Goal: Information Seeking & Learning: Stay updated

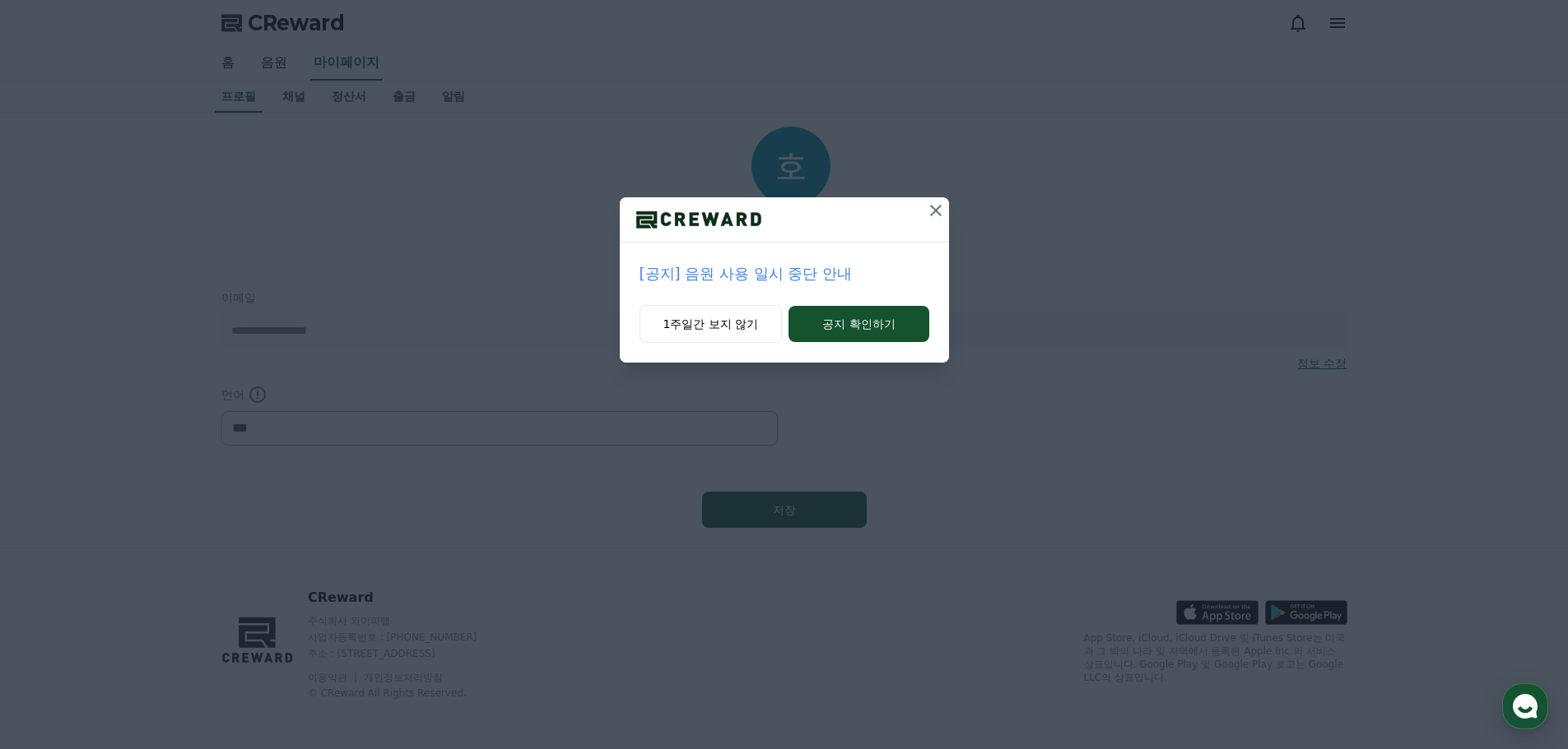
select select "**********"
click at [814, 265] on p "[공지] 음원 사용 일시 중단 안내" at bounding box center [784, 273] width 290 height 23
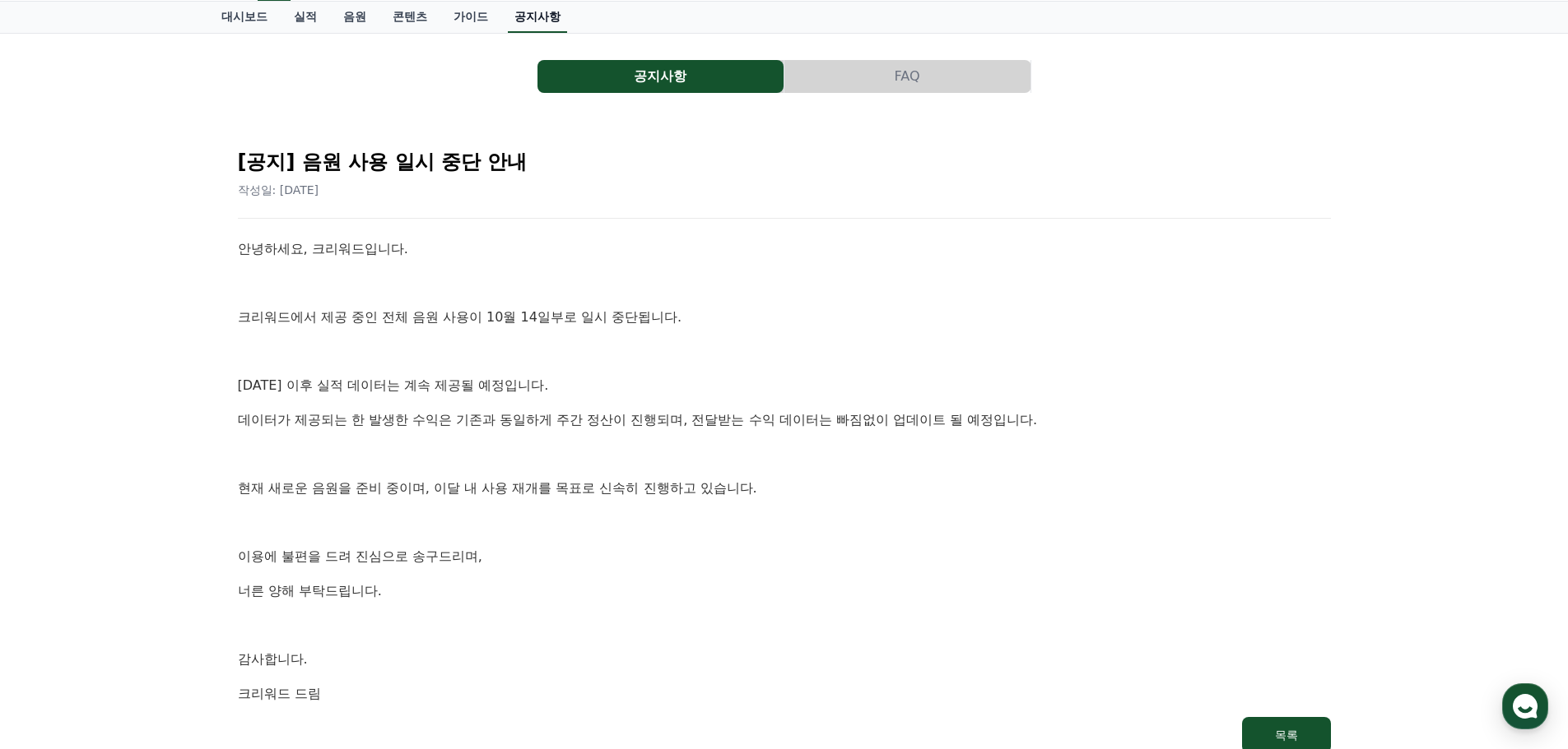
scroll to position [72, 0]
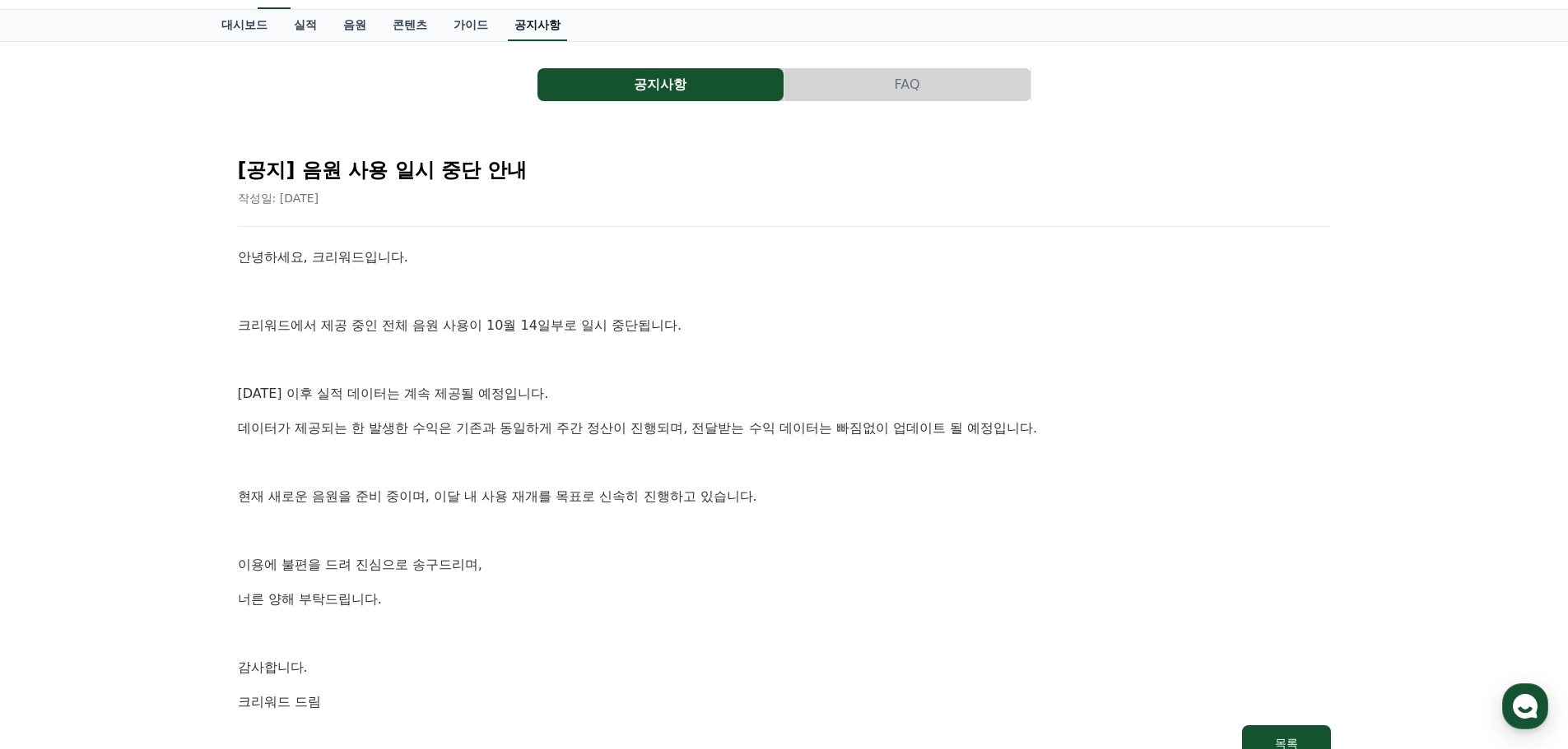
click at [514, 24] on link "공지사항" at bounding box center [537, 25] width 59 height 31
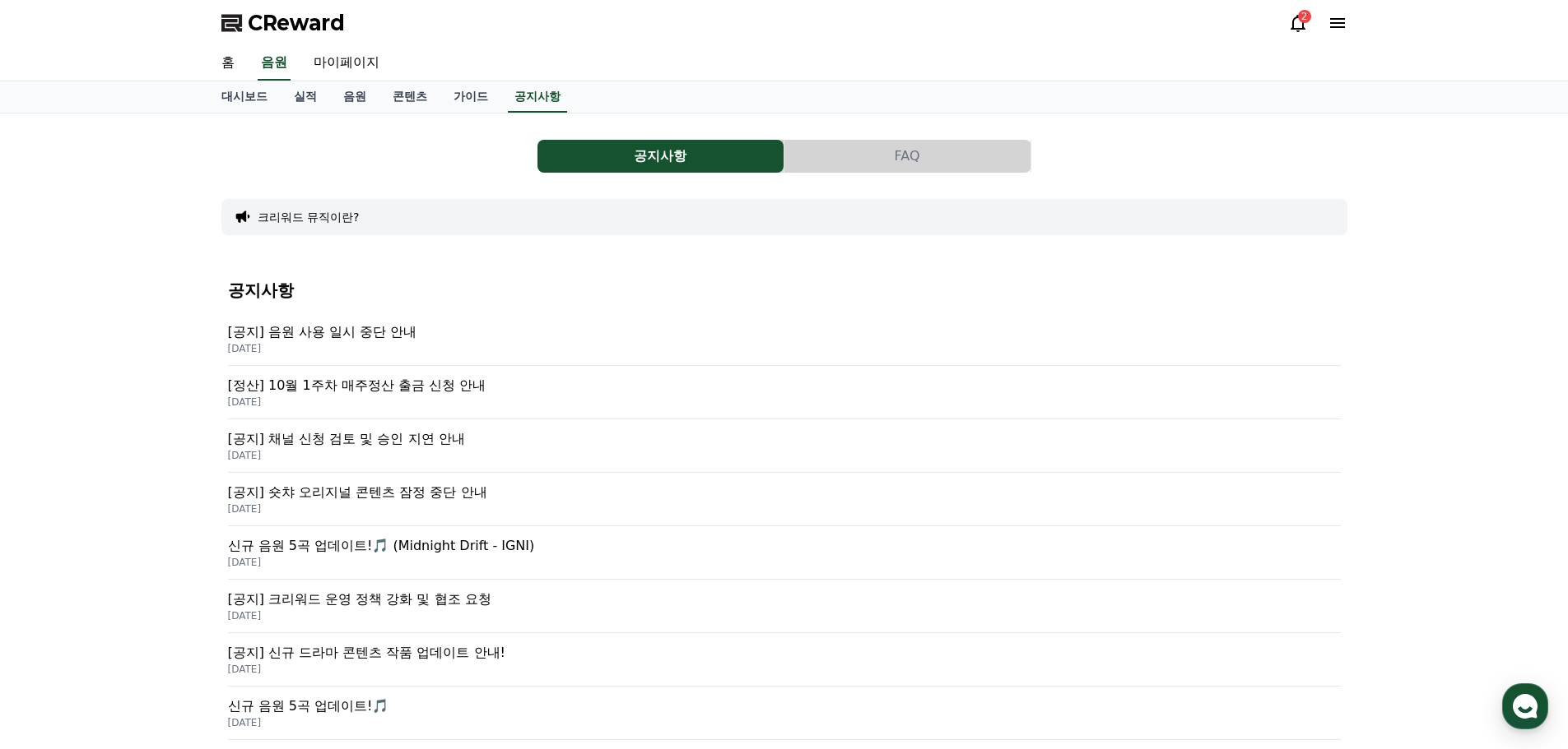
click at [434, 325] on p "[공지] 음원 사용 일시 중단 안내" at bounding box center [784, 332] width 1113 height 20
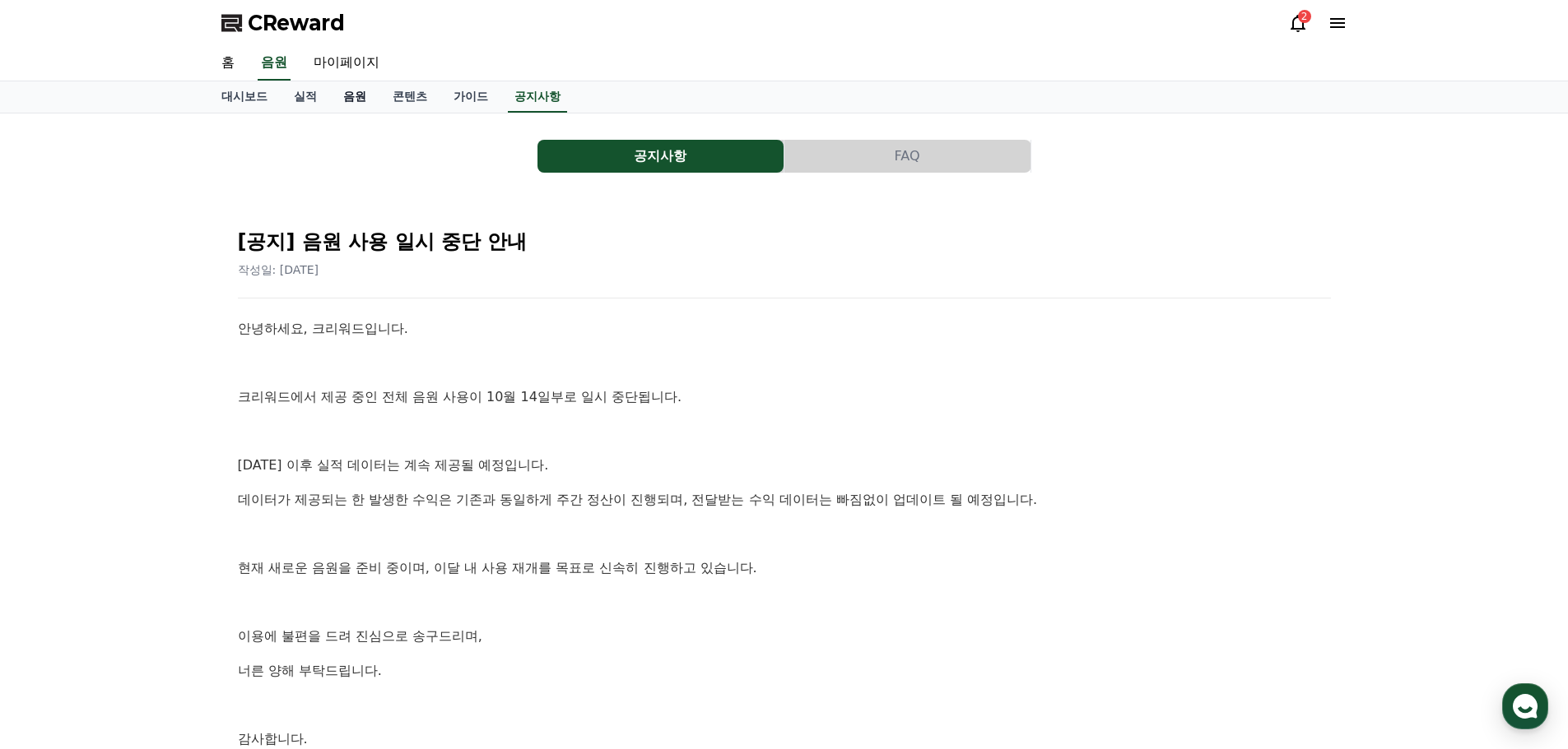
click at [347, 92] on link "음원" at bounding box center [354, 96] width 49 height 31
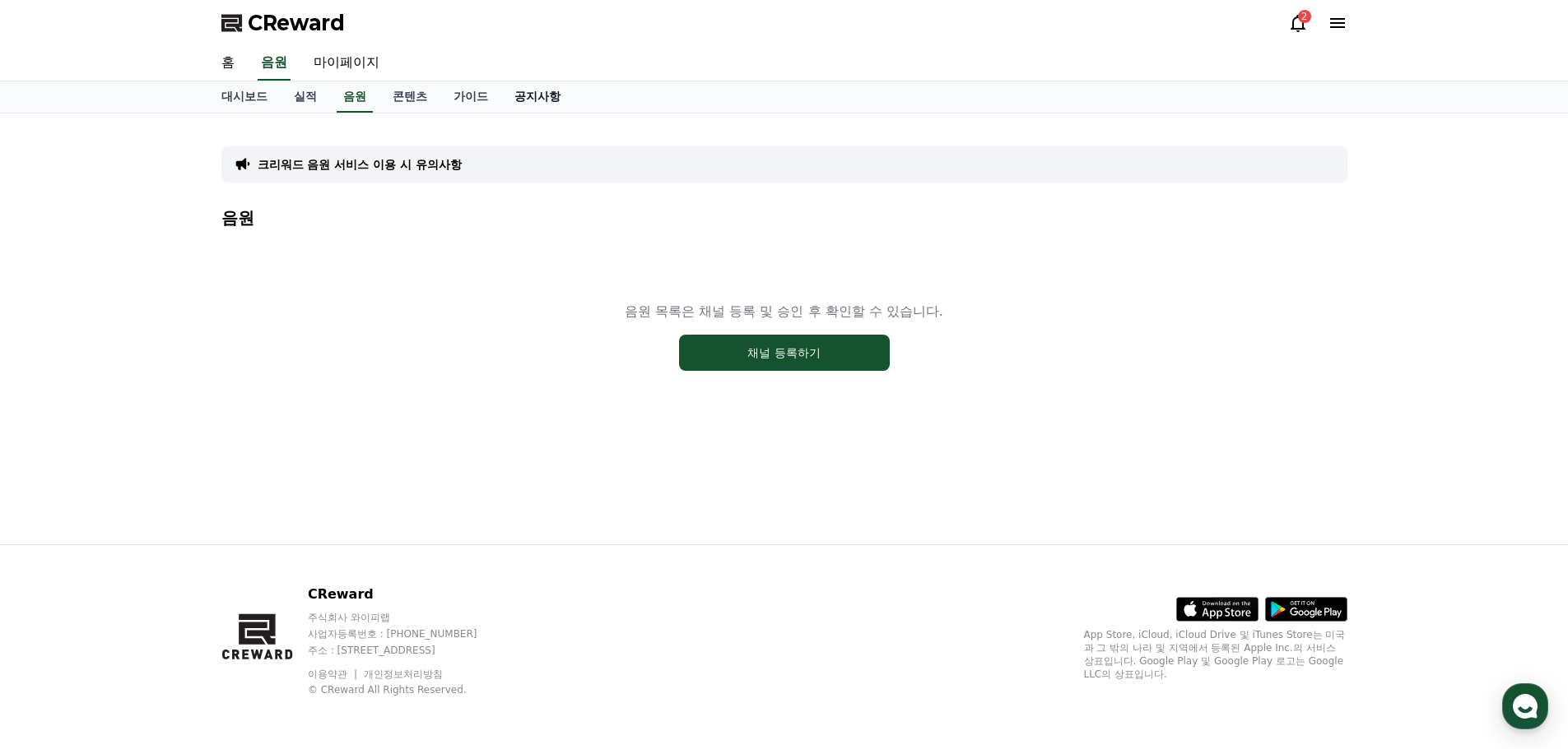
click at [524, 104] on link "공지사항" at bounding box center [537, 96] width 73 height 31
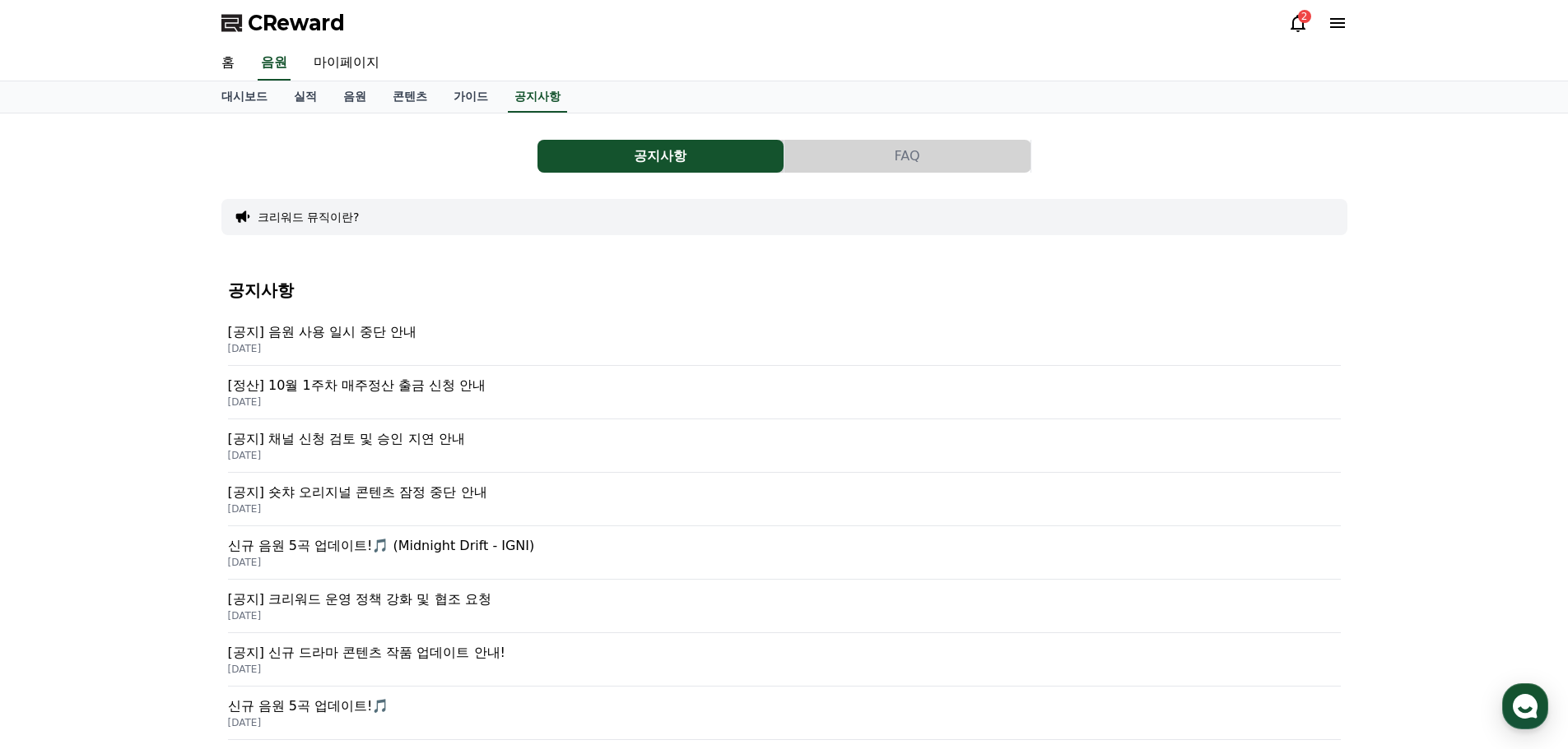
click at [1300, 22] on icon at bounding box center [1298, 23] width 20 height 20
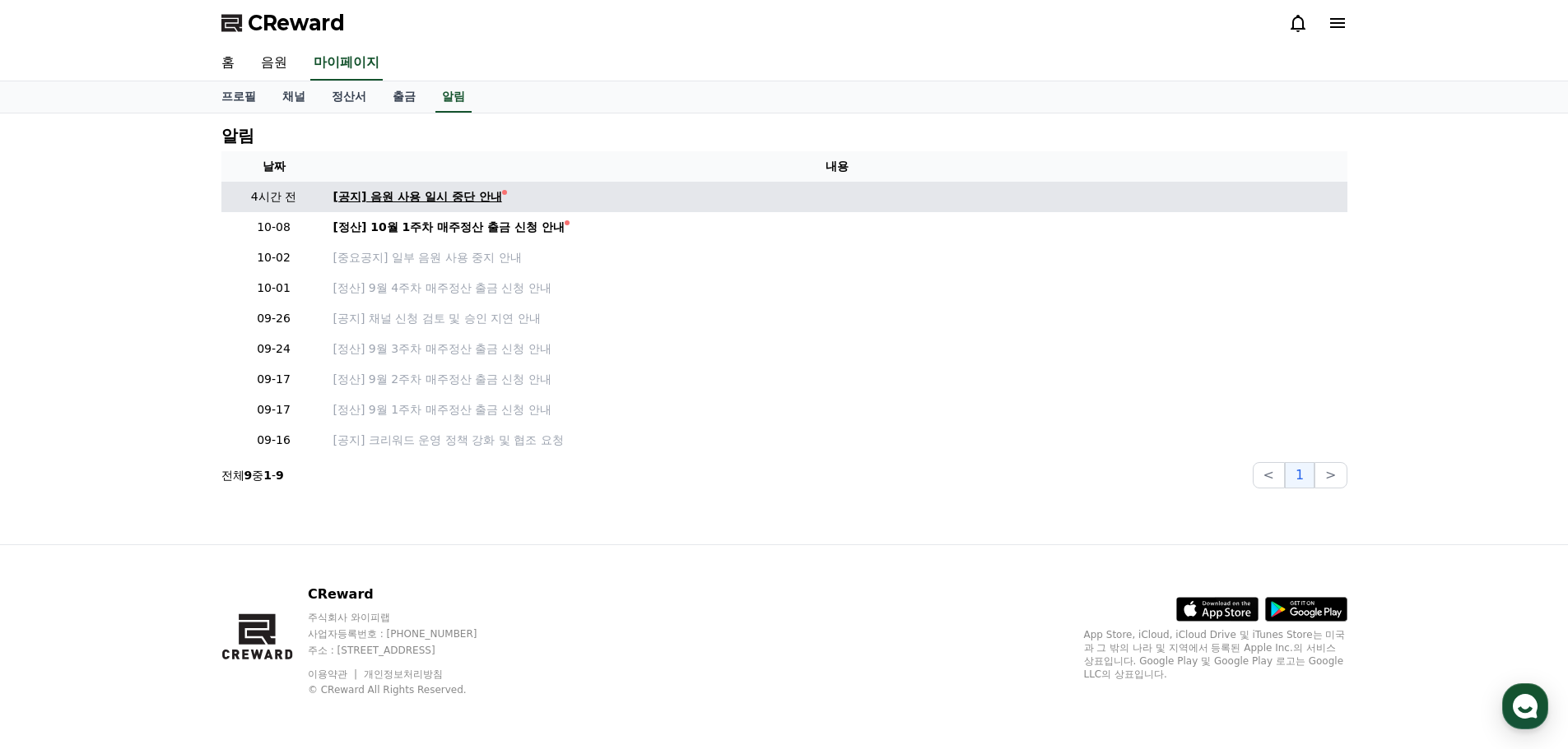
click at [859, 194] on link "[공지] 음원 사용 일시 중단 안내" at bounding box center [837, 197] width 1007 height 17
